Goal: Check status: Check status

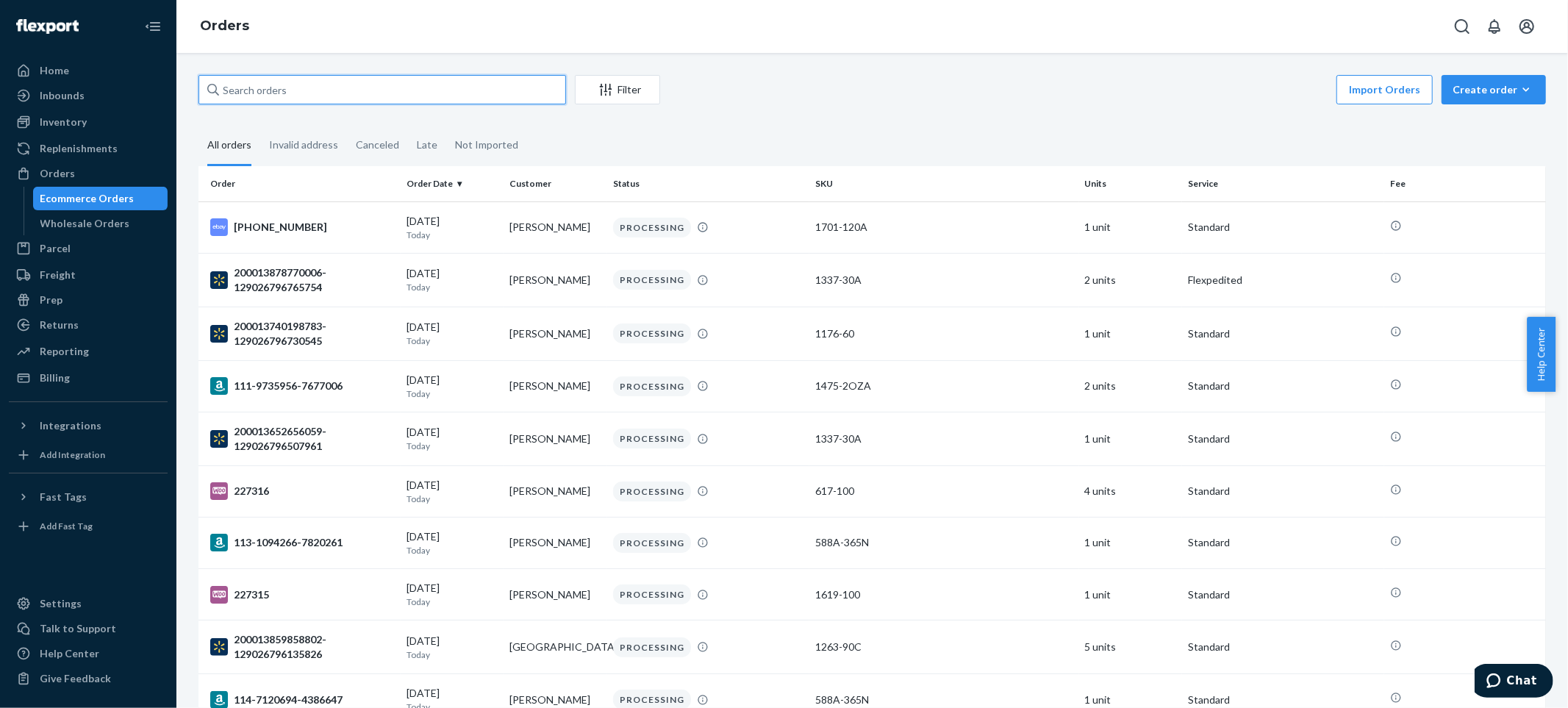
click at [428, 84] on input "text" at bounding box center [382, 89] width 368 height 29
paste input "200013451635560"
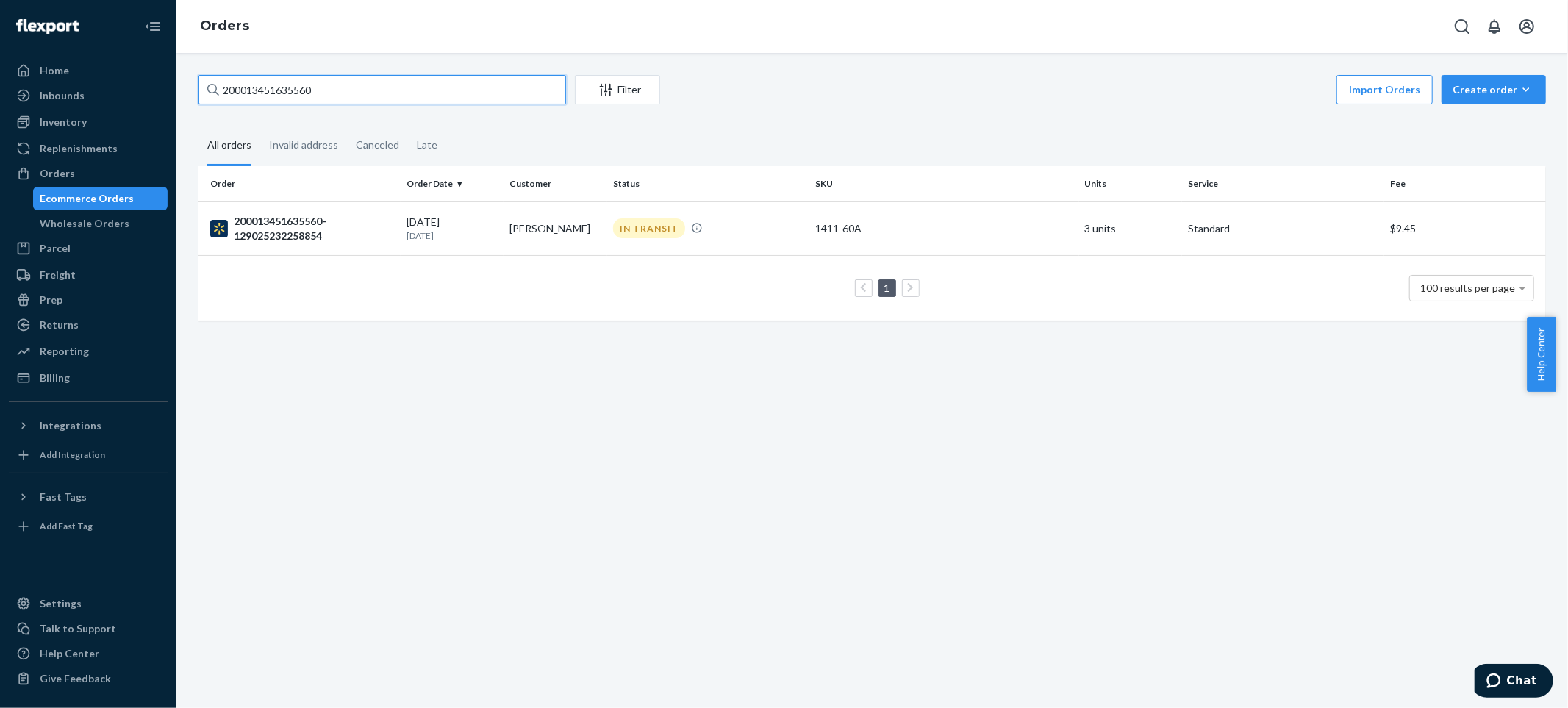
type input "200013451635560"
drag, startPoint x: 256, startPoint y: 224, endPoint x: 441, endPoint y: 222, distance: 185.0
click at [256, 222] on div "200013451635560-129025232258854" at bounding box center [302, 228] width 184 height 29
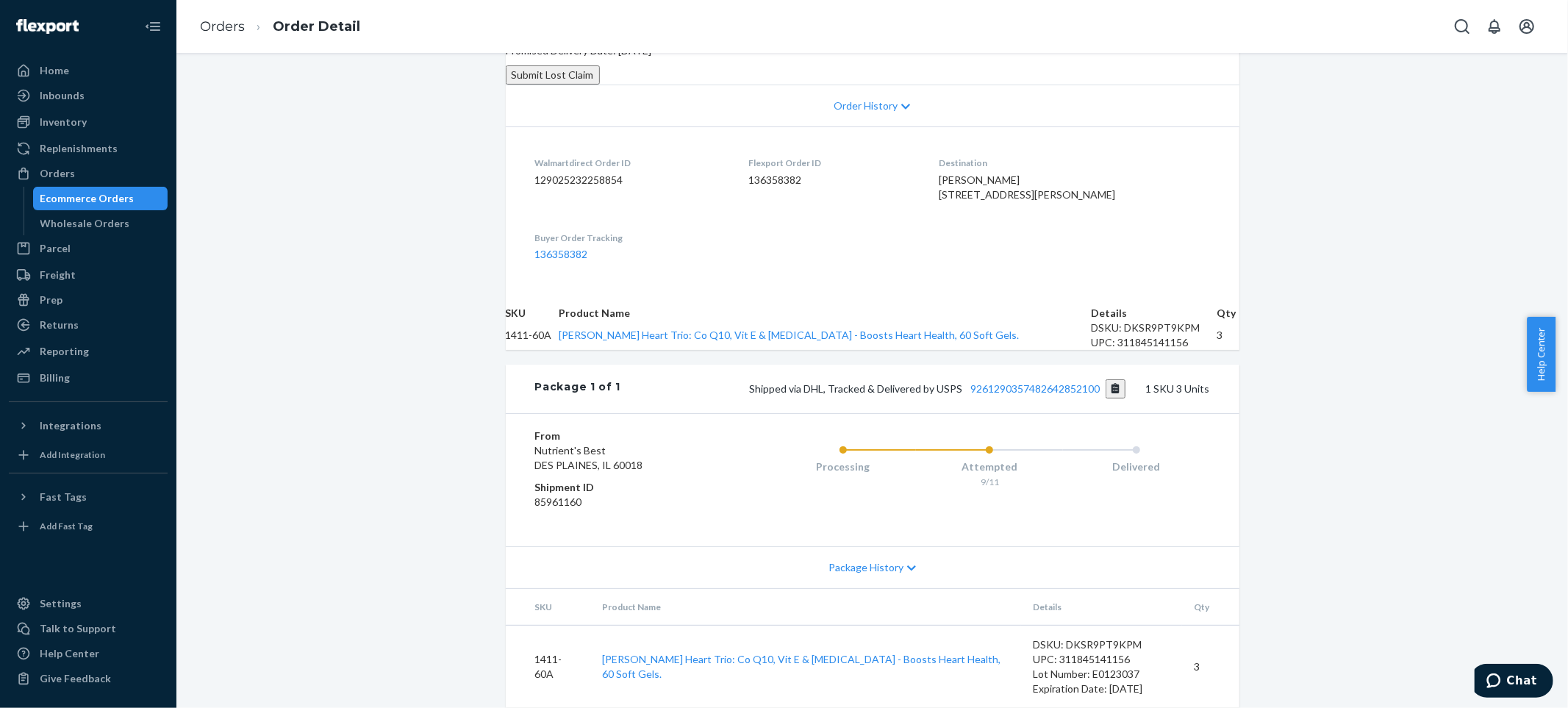
scroll to position [429, 0]
click at [1109, 379] on button "Copy tracking number" at bounding box center [1116, 388] width 20 height 19
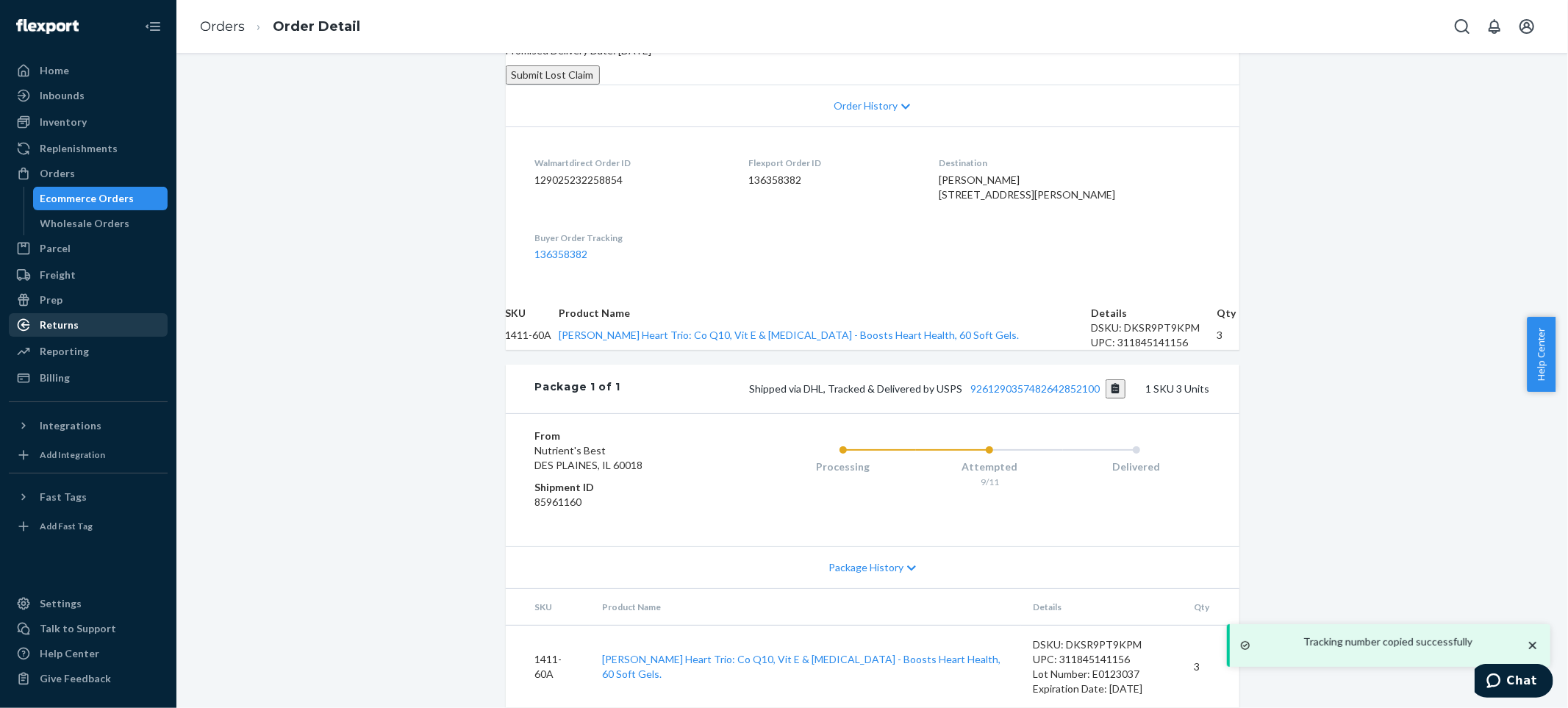
click at [110, 321] on div "Returns" at bounding box center [88, 325] width 156 height 21
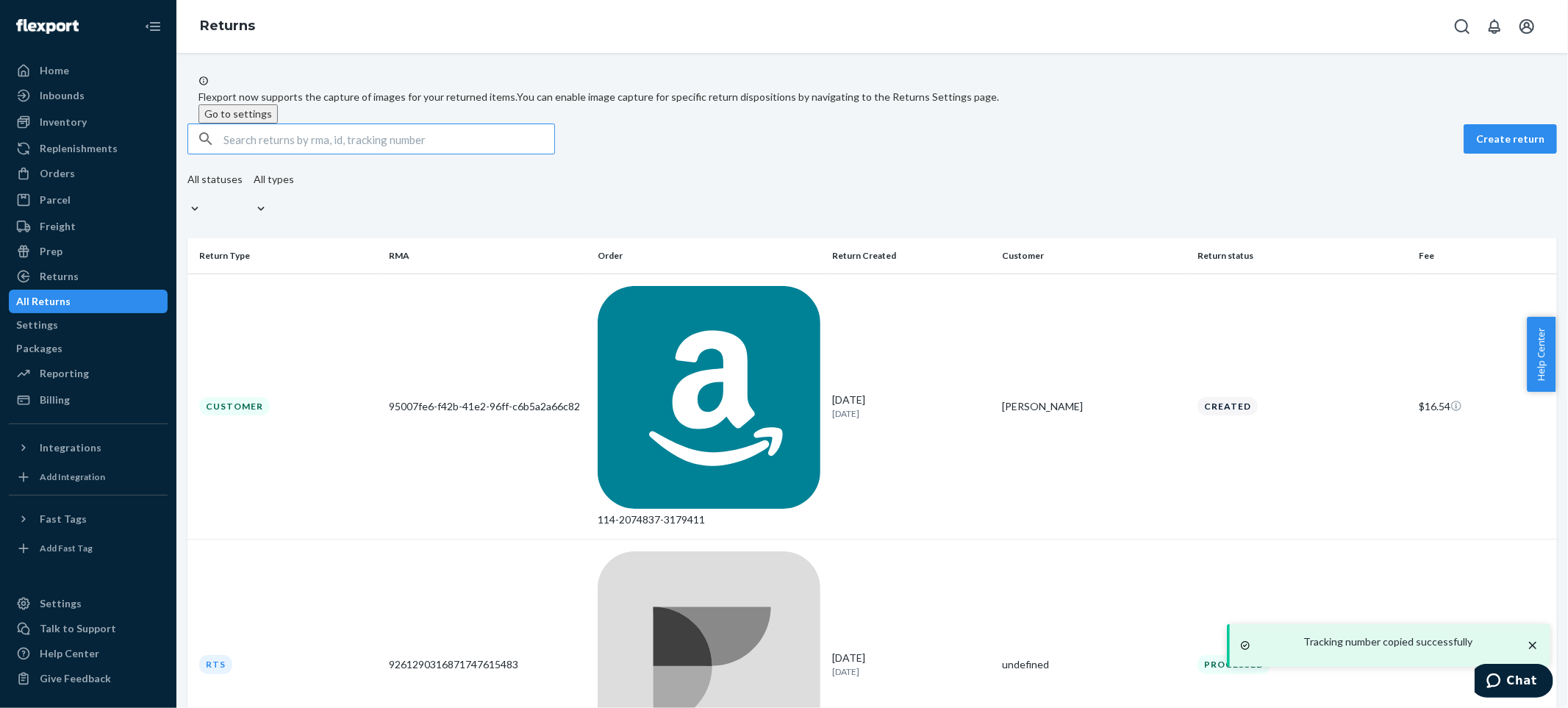
click at [330, 154] on input "text" at bounding box center [389, 139] width 331 height 29
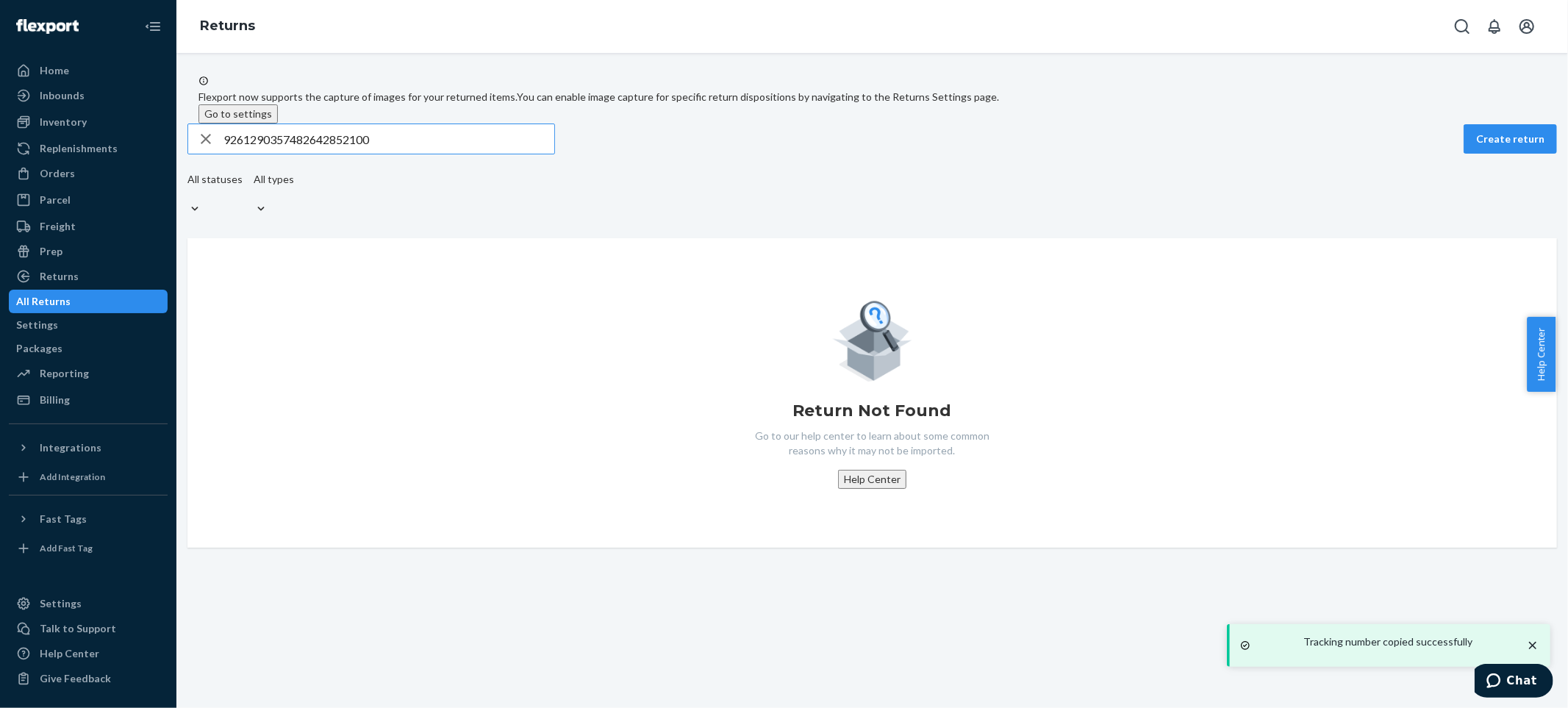
type input "9261290357482642852100"
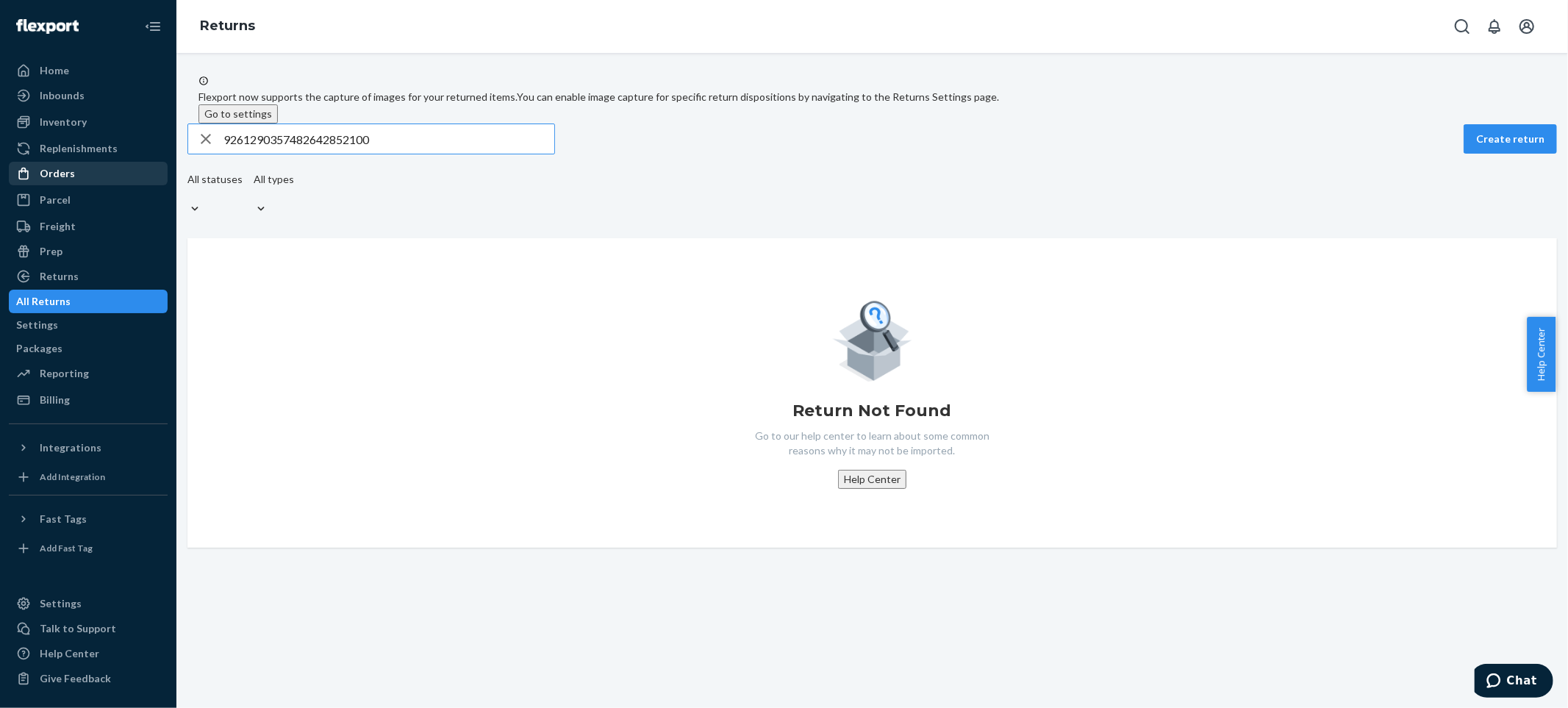
click at [72, 166] on div "Orders" at bounding box center [88, 173] width 156 height 21
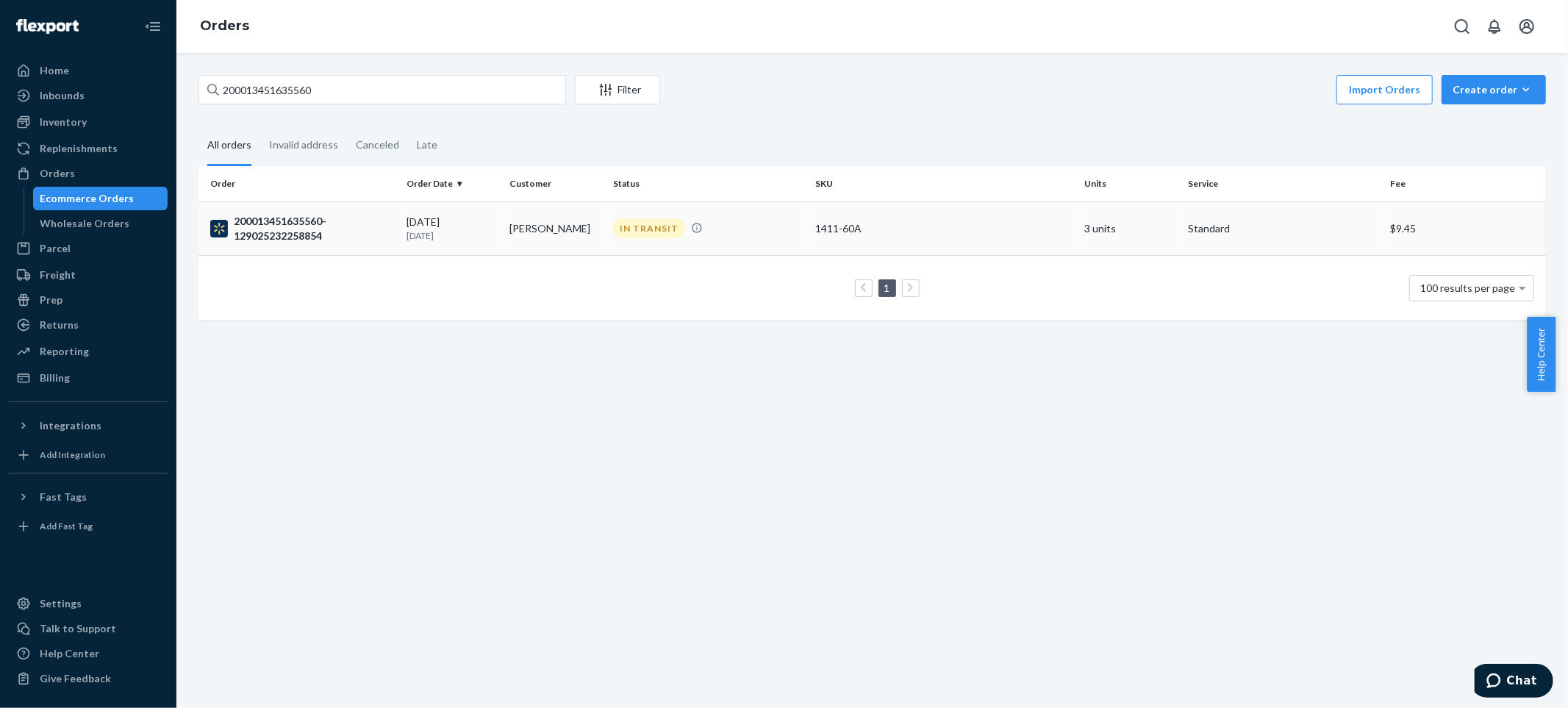
click at [310, 225] on div "200013451635560-129025232258854" at bounding box center [302, 228] width 184 height 29
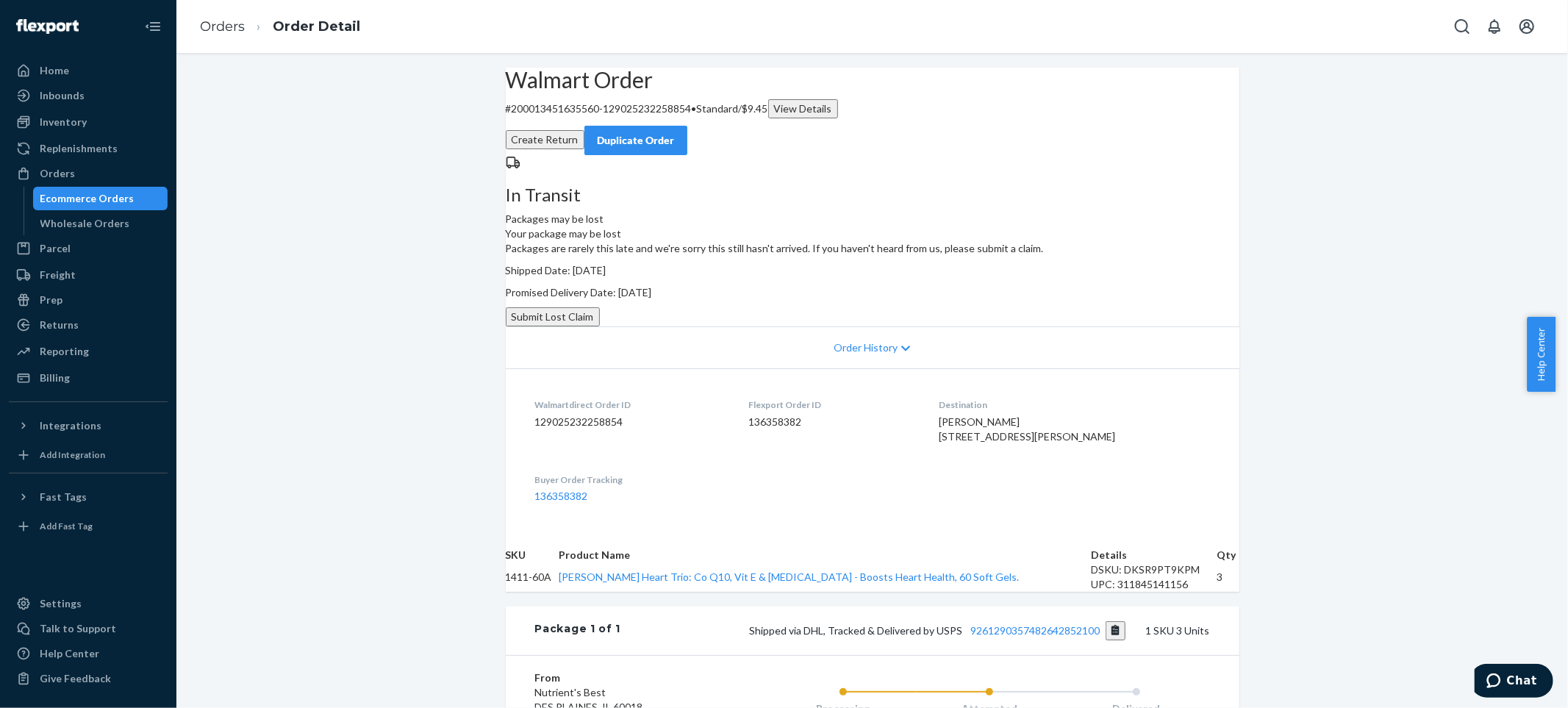
scroll to position [164, 0]
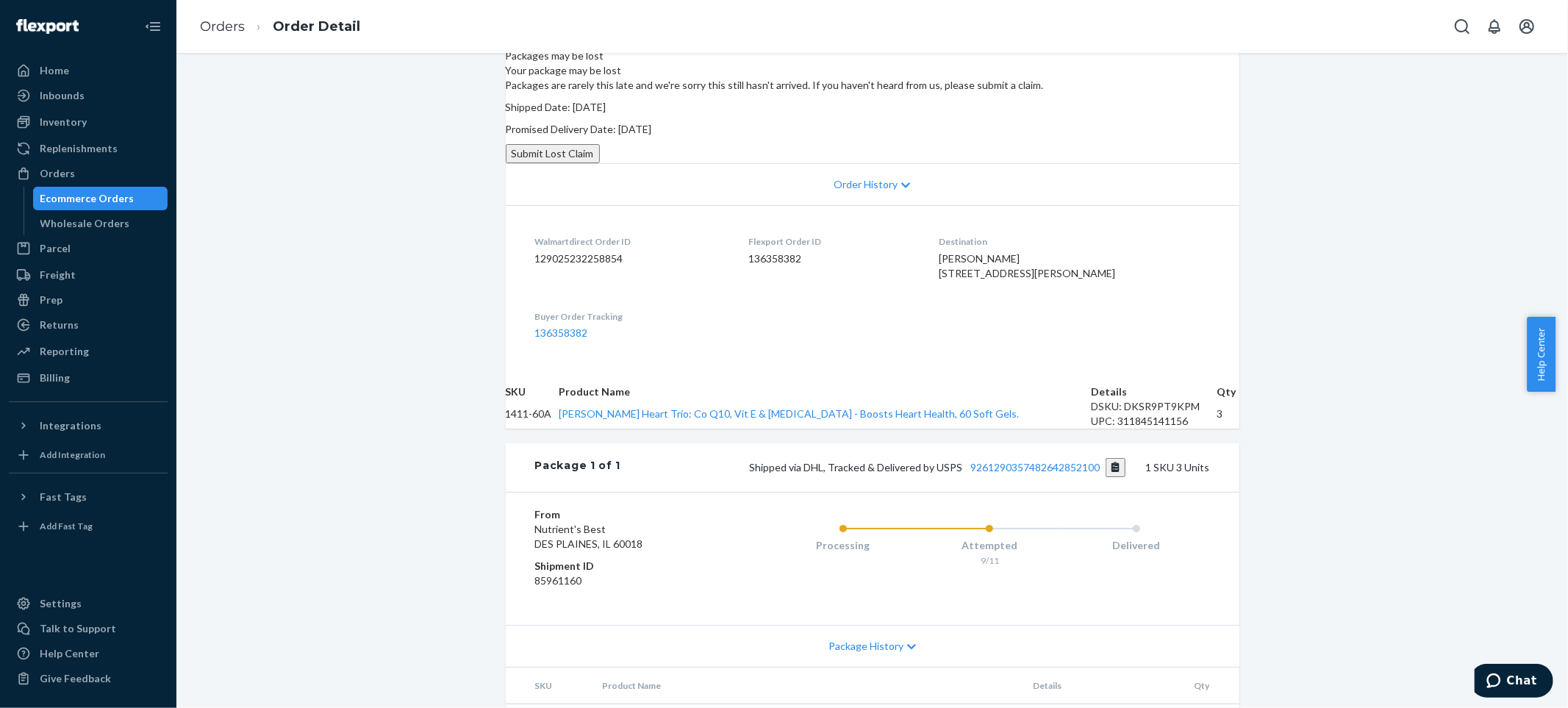
click at [133, 194] on div "Ecommerce Orders" at bounding box center [100, 198] width 132 height 21
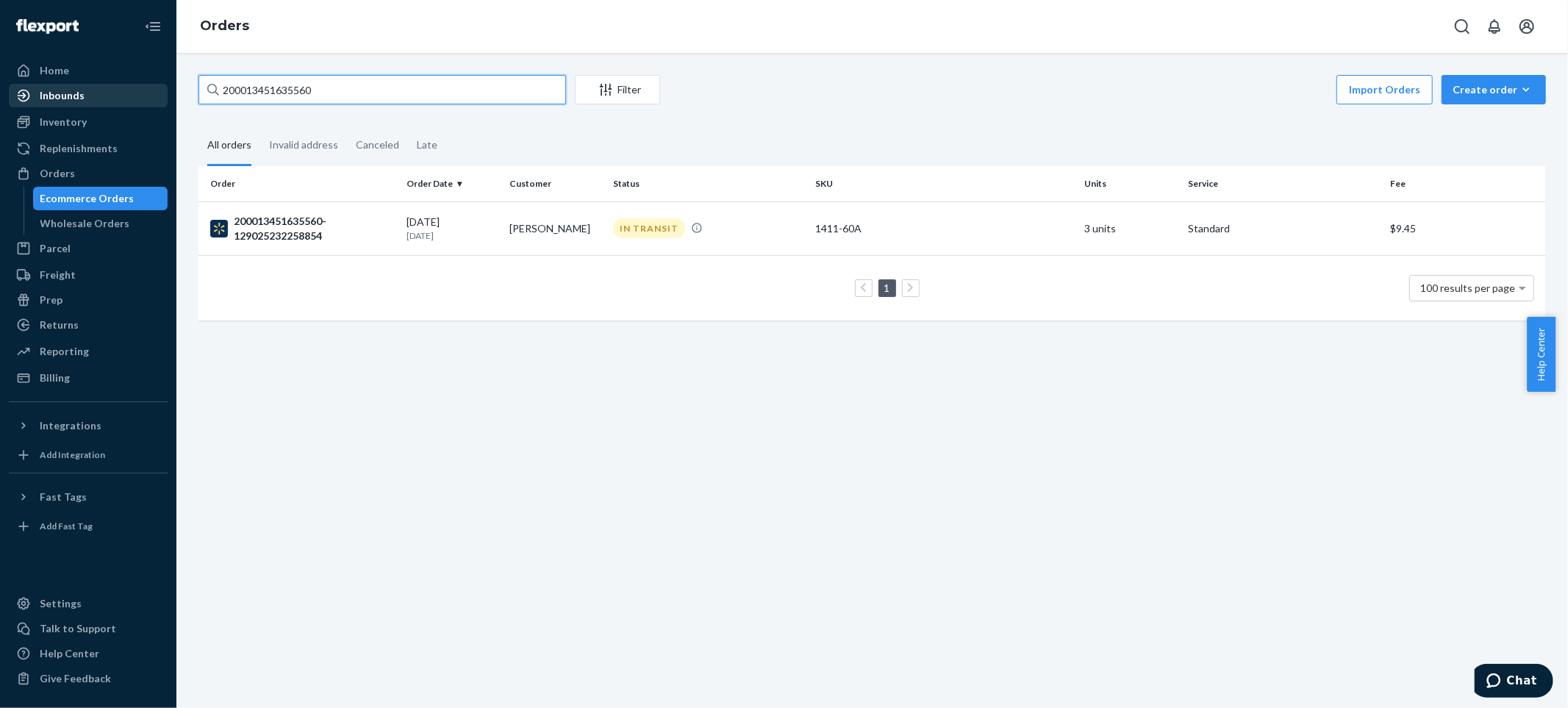
drag, startPoint x: 319, startPoint y: 100, endPoint x: 147, endPoint y: 100, distance: 172.0
click at [147, 100] on div "Home Inbounds Shipping Plans Problems Inventory Products Lot & Expiration Reple…" at bounding box center [784, 354] width 1568 height 708
click at [282, 216] on div "200013451635560-129025232258854" at bounding box center [302, 228] width 184 height 29
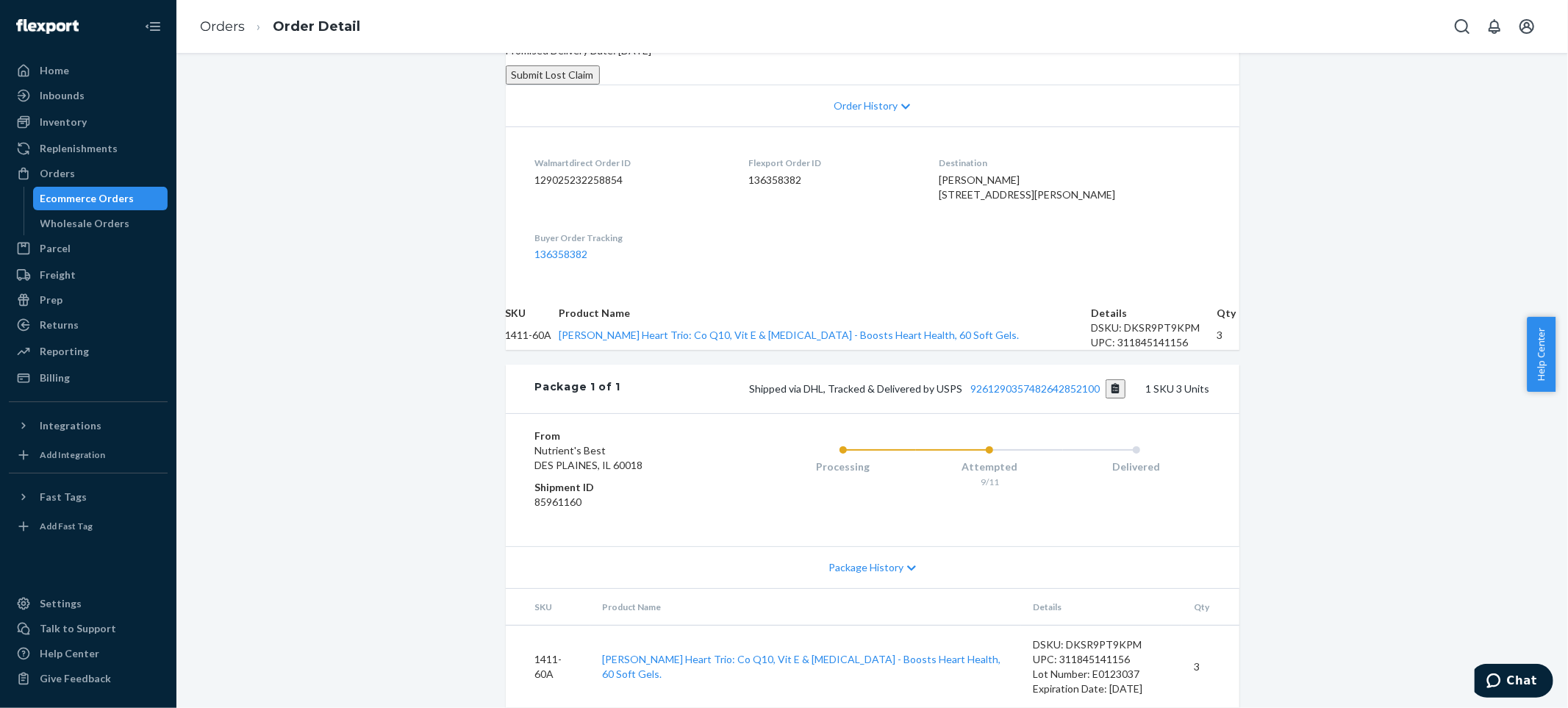
scroll to position [429, 0]
click at [1066, 382] on link "9261290357482642852100" at bounding box center [1036, 388] width 130 height 12
drag, startPoint x: 75, startPoint y: 329, endPoint x: 141, endPoint y: 313, distance: 67.9
click at [75, 327] on div "Returns" at bounding box center [59, 325] width 39 height 15
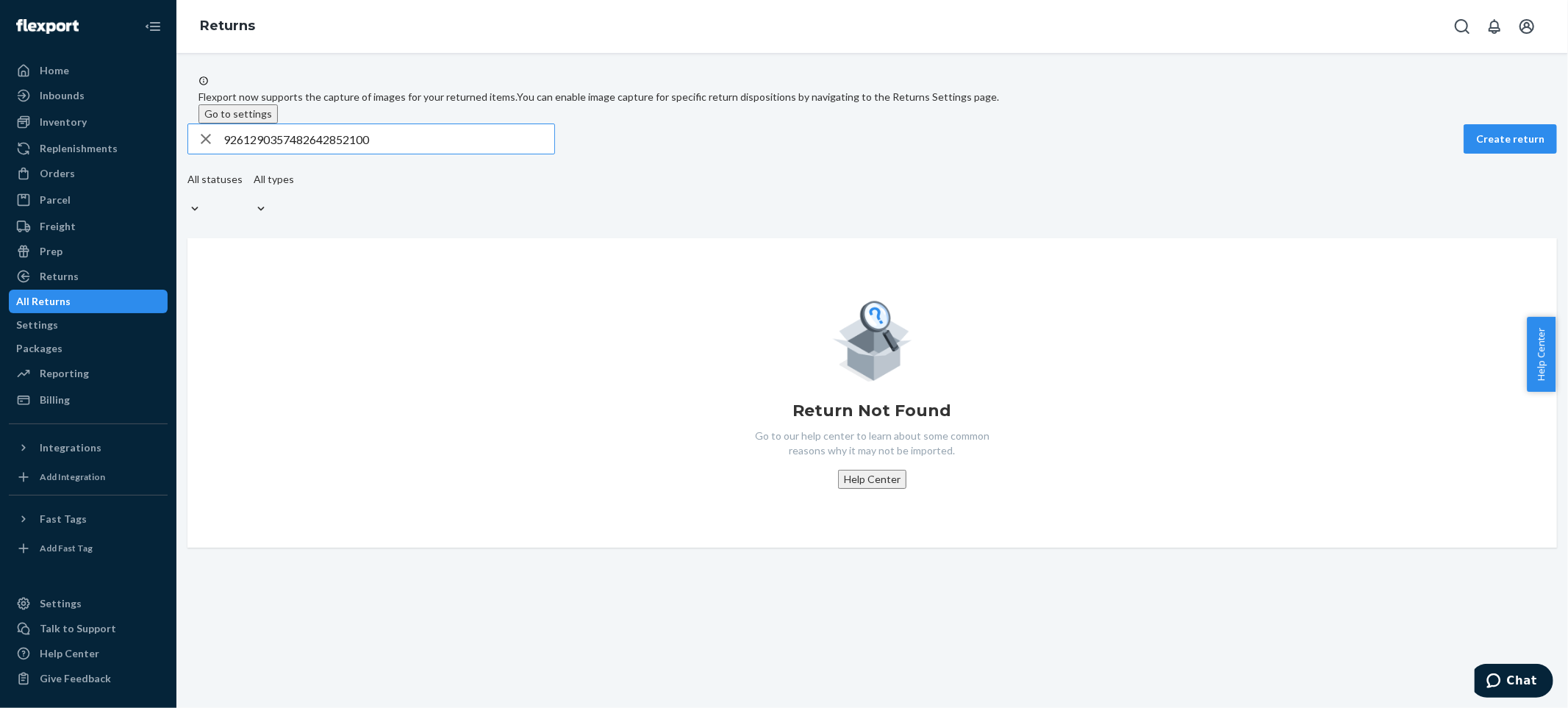
drag, startPoint x: 420, startPoint y: 167, endPoint x: 206, endPoint y: 171, distance: 214.0
click at [206, 154] on div "9261290357482642852100" at bounding box center [371, 139] width 366 height 29
type input "9261290357482642852100"
click at [92, 302] on div "All Returns" at bounding box center [88, 301] width 156 height 21
click at [72, 176] on div "Orders" at bounding box center [88, 173] width 156 height 21
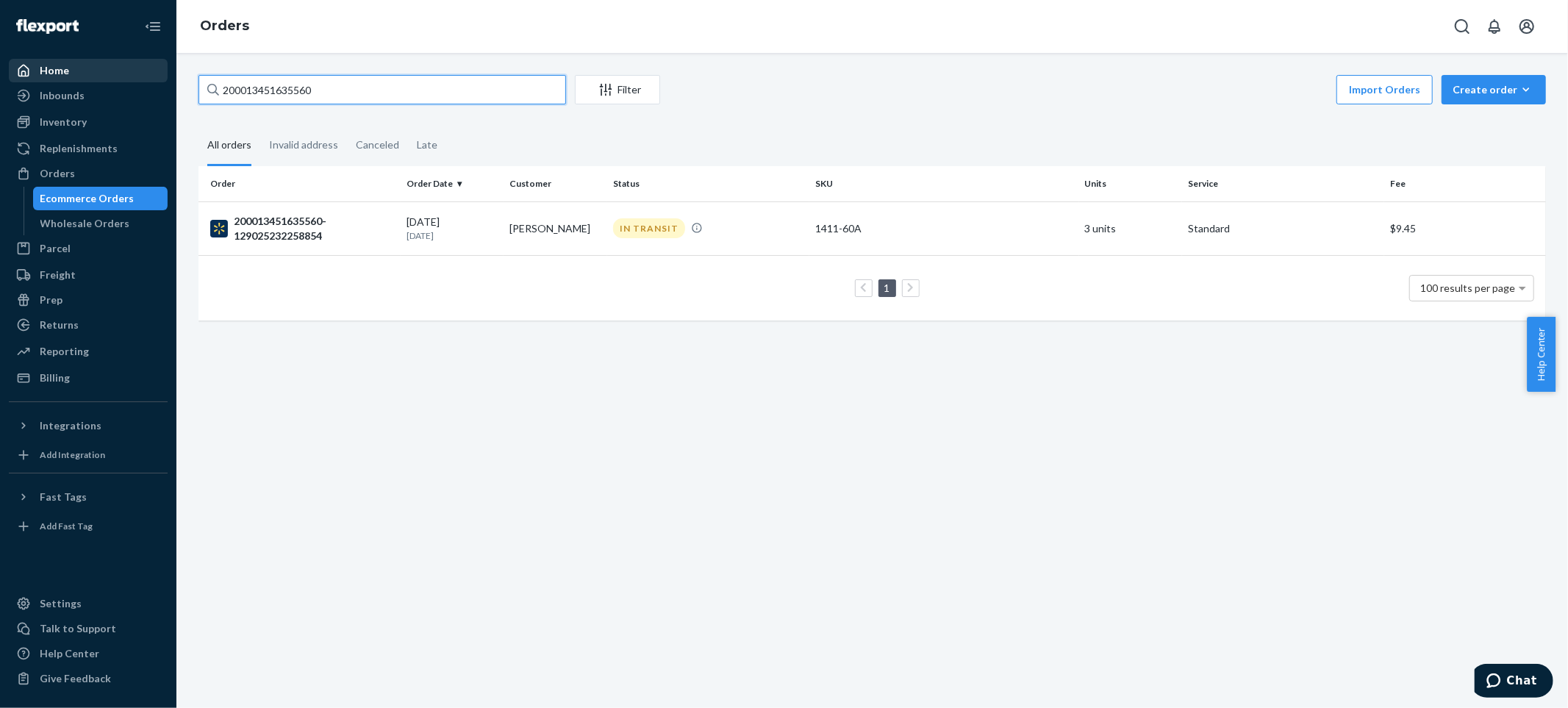
drag, startPoint x: 388, startPoint y: 90, endPoint x: 135, endPoint y: 74, distance: 253.5
click at [135, 74] on div "Home Inbounds Shipping Plans Problems Inventory Products Lot & Expiration Reple…" at bounding box center [784, 354] width 1568 height 708
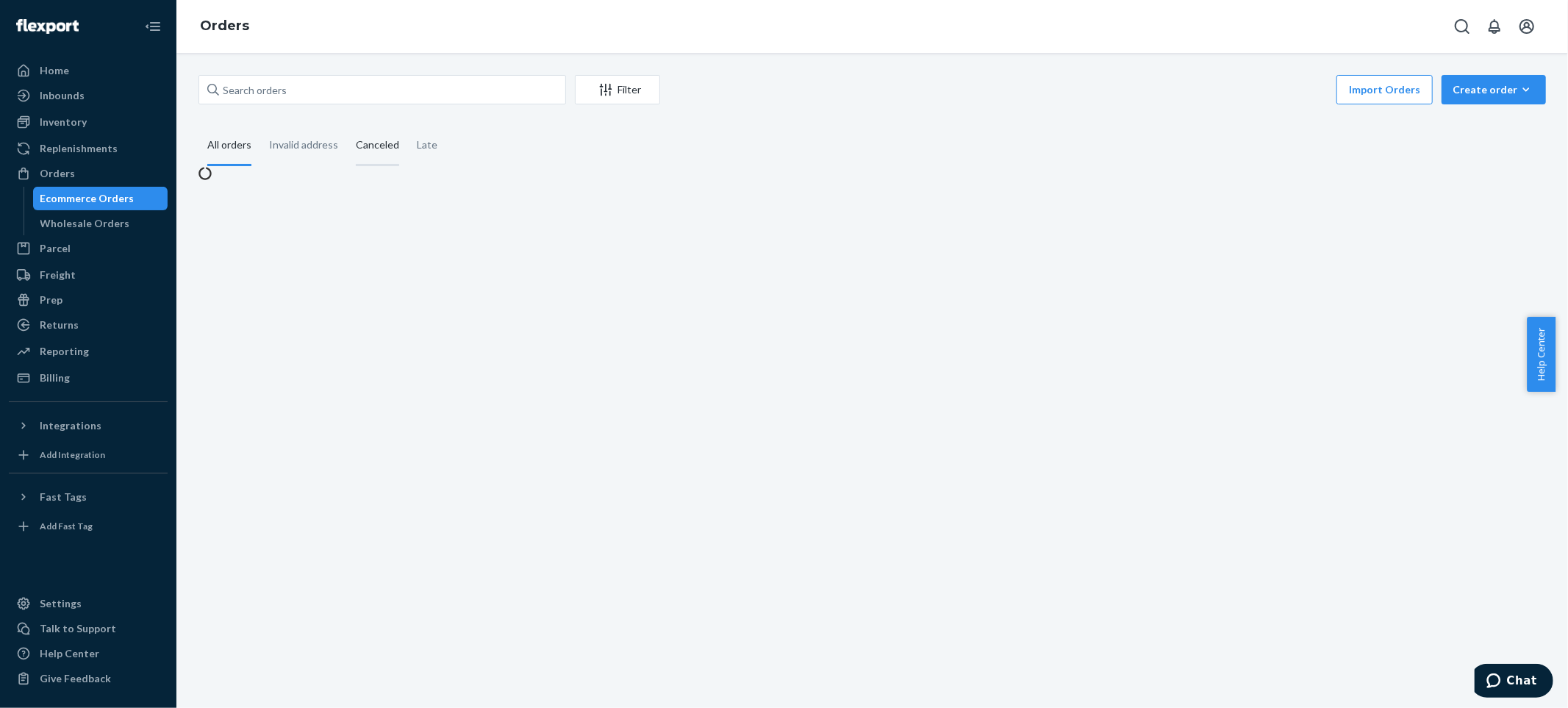
click at [383, 144] on div "Canceled" at bounding box center [377, 145] width 43 height 41
click at [347, 125] on input "Canceled" at bounding box center [347, 125] width 0 height 0
